Goal: Navigation & Orientation: Find specific page/section

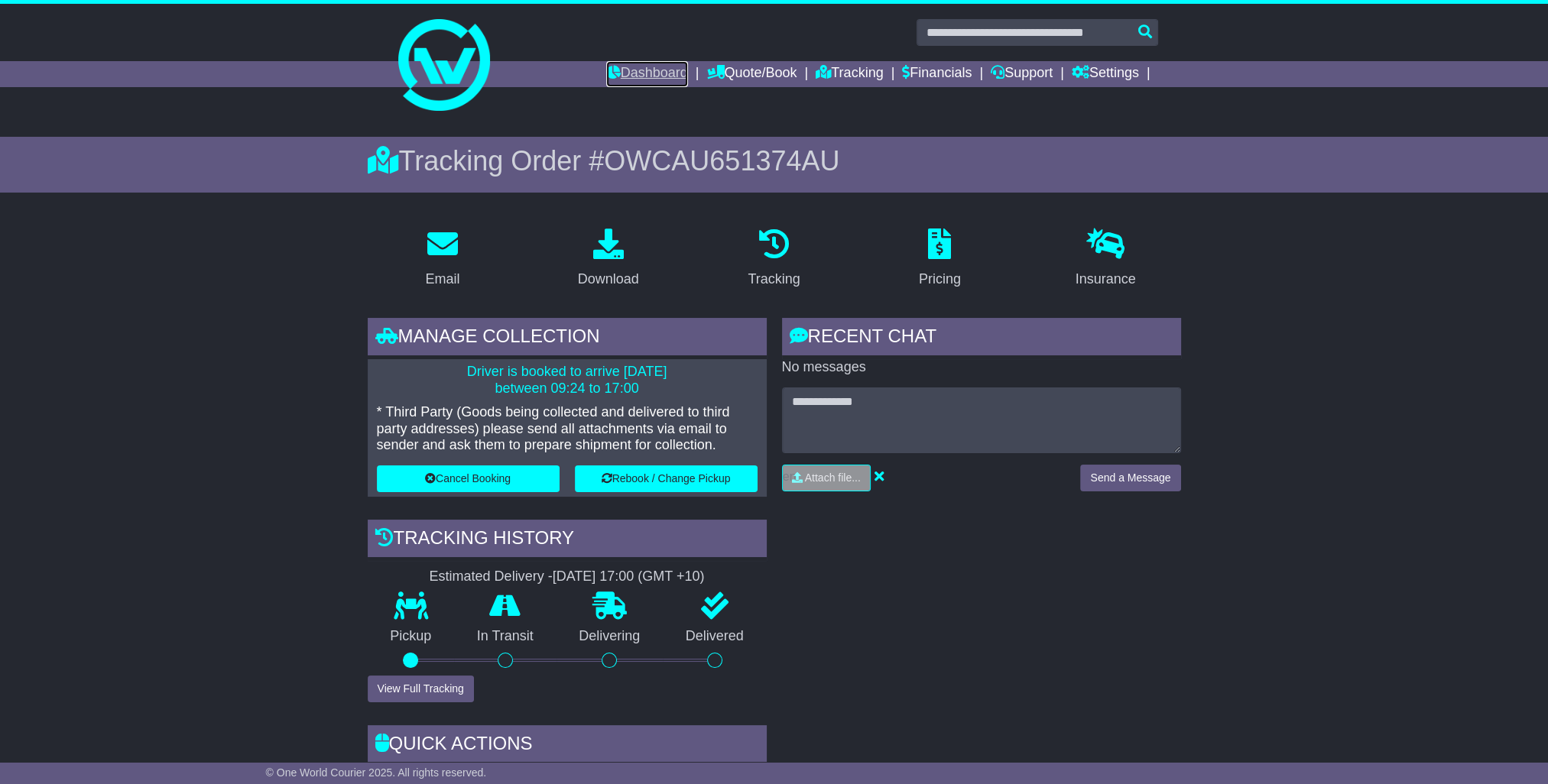
click at [609, 75] on link "Dashboard" at bounding box center [647, 74] width 82 height 26
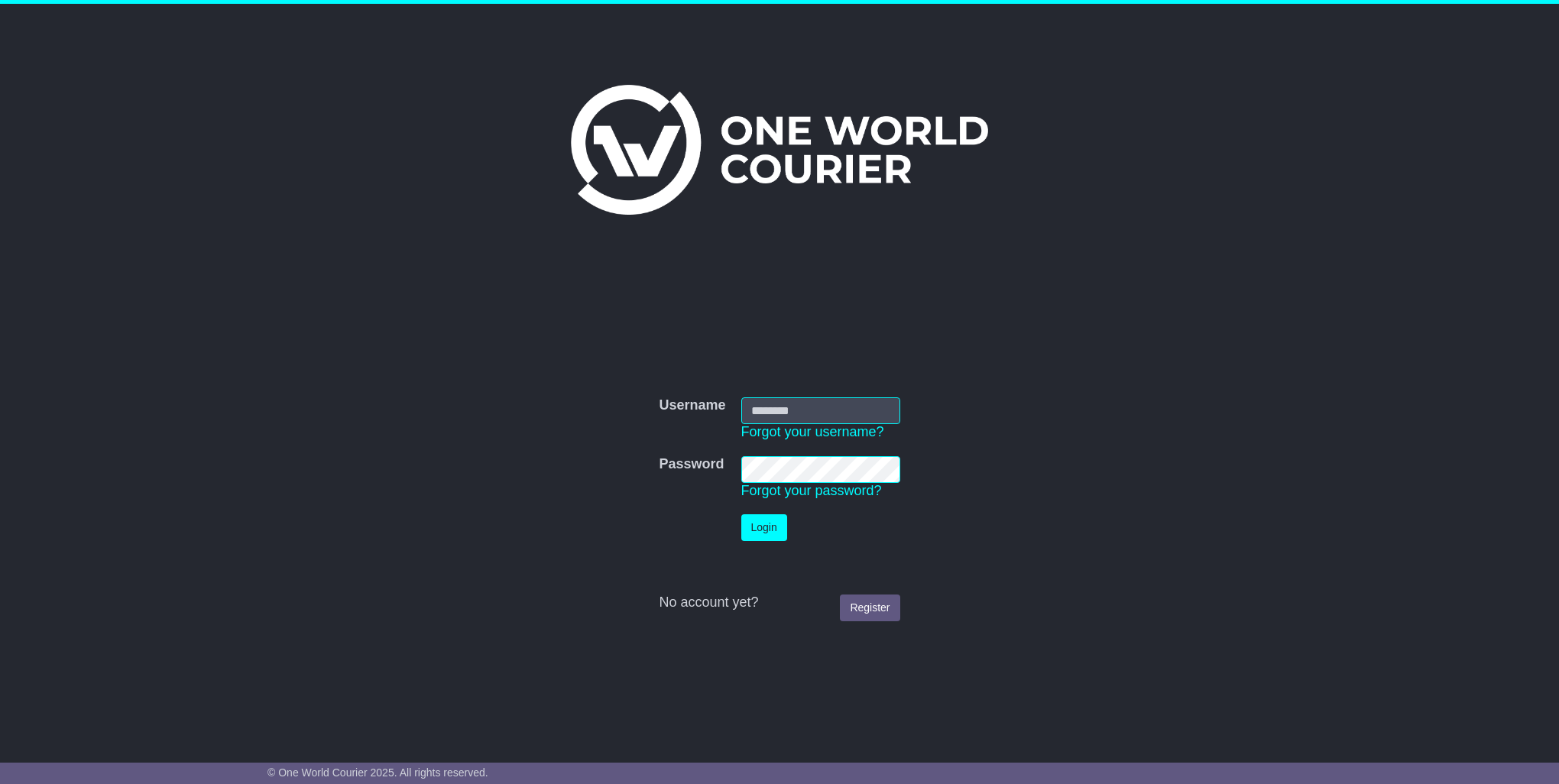
type input "**********"
click at [771, 525] on button "Login" at bounding box center [765, 528] width 46 height 27
